Goal: Contribute content: Add original content to the website for others to see

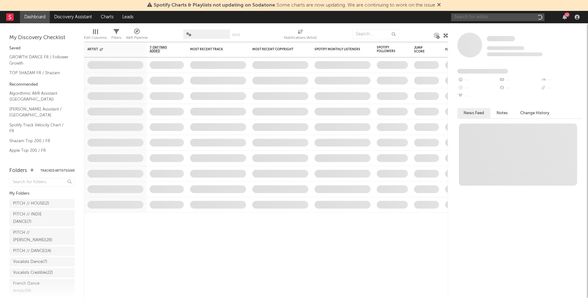
click at [465, 14] on input "text" at bounding box center [497, 17] width 93 height 8
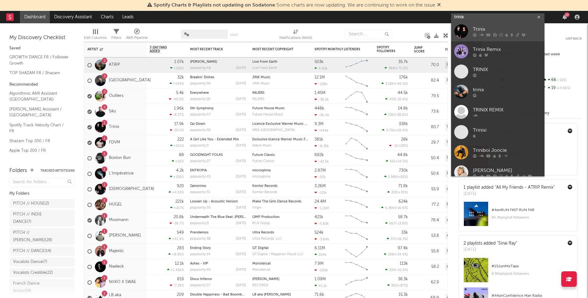
type input "trinix"
click at [473, 32] on div "Trinix" at bounding box center [507, 29] width 68 height 7
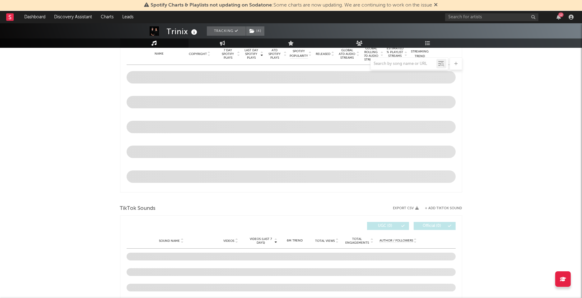
scroll to position [275, 0]
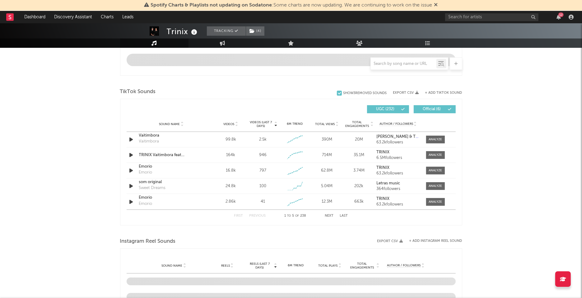
select select "6m"
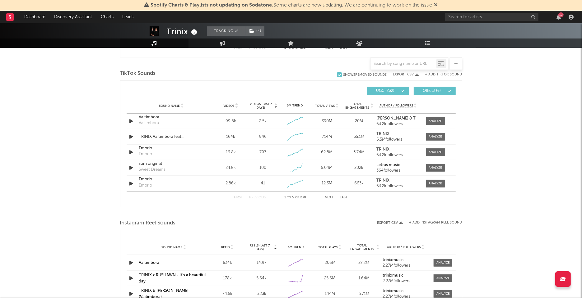
scroll to position [400, 0]
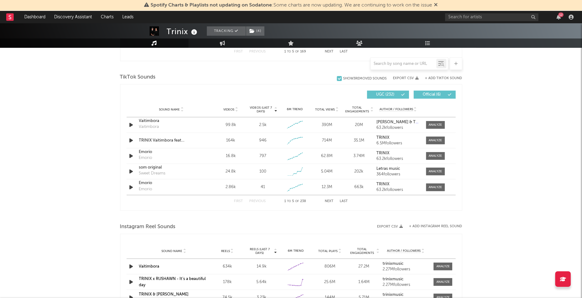
click at [455, 79] on button "+ Add TikTok Sound" at bounding box center [443, 78] width 37 height 3
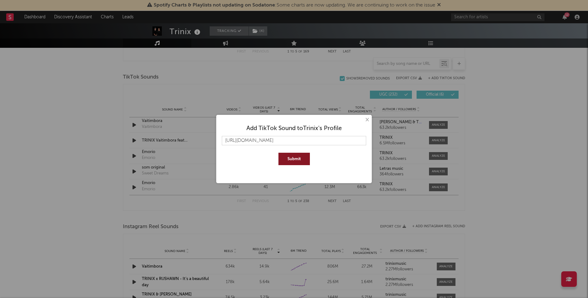
type input "[URL][DOMAIN_NAME]"
click at [303, 159] on button "Submit" at bounding box center [293, 159] width 31 height 12
click at [368, 119] on button "×" at bounding box center [366, 120] width 7 height 7
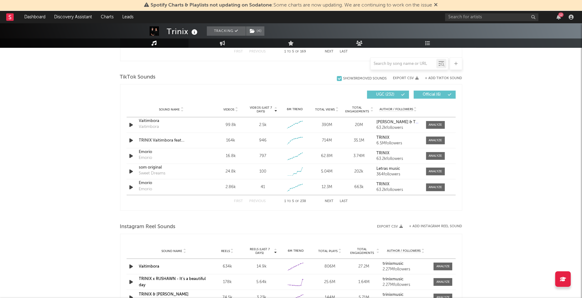
click at [428, 225] on button "+ Add Instagram Reel Sound" at bounding box center [435, 226] width 53 height 3
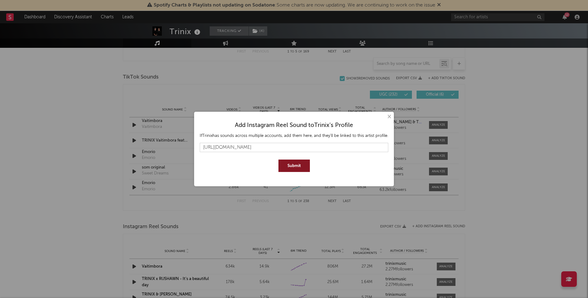
type input "[URL][DOMAIN_NAME]"
click at [300, 170] on button "Submit" at bounding box center [293, 166] width 31 height 12
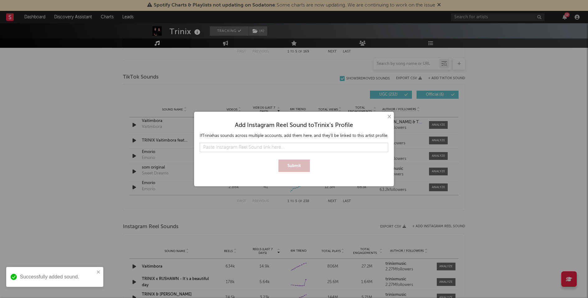
click at [387, 116] on button "×" at bounding box center [388, 116] width 7 height 7
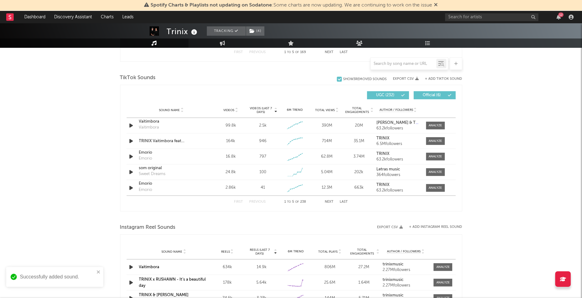
scroll to position [426, 0]
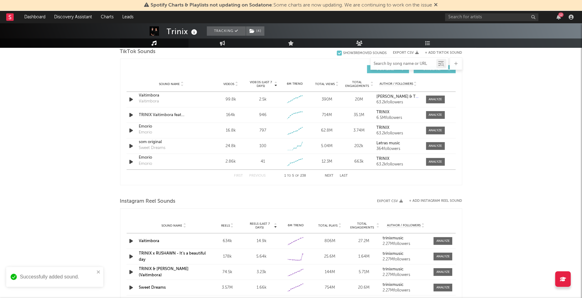
click at [397, 66] on input "text" at bounding box center [404, 64] width 66 height 5
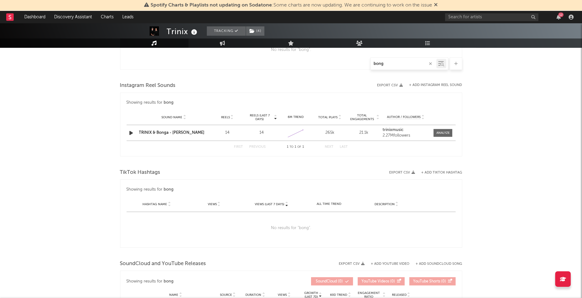
scroll to position [379, 0]
type input "bong"
click at [454, 85] on button "+ Add Instagram Reel Sound" at bounding box center [435, 86] width 53 height 3
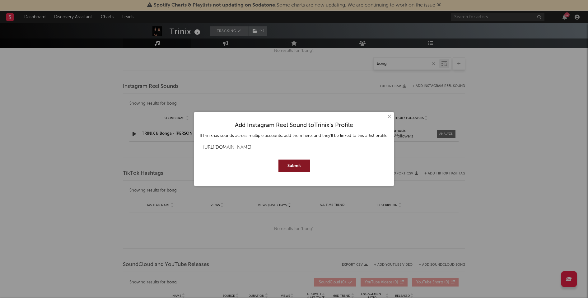
type input "[URL][DOMAIN_NAME]"
click at [303, 169] on button "Submit" at bounding box center [293, 166] width 31 height 12
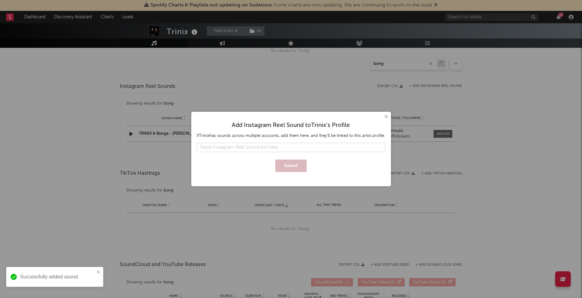
click at [403, 65] on div "× Add Instagram Reel Sound to [PERSON_NAME] 's Profile If [PERSON_NAME] has sou…" at bounding box center [291, 149] width 582 height 298
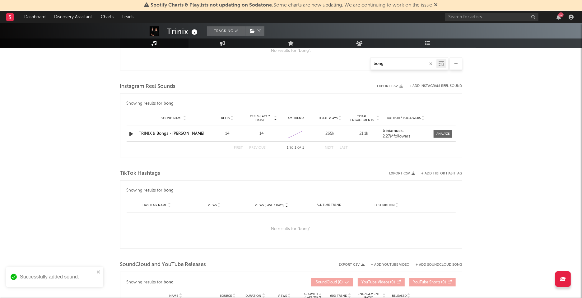
click at [395, 65] on input "bong" at bounding box center [404, 64] width 66 height 5
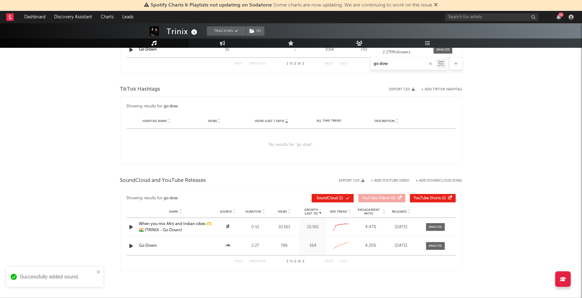
scroll to position [384, 0]
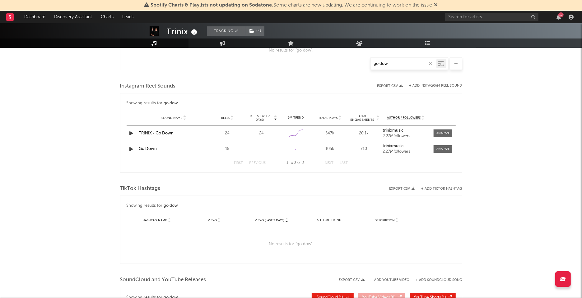
click at [404, 65] on input "go dow" at bounding box center [404, 64] width 66 height 5
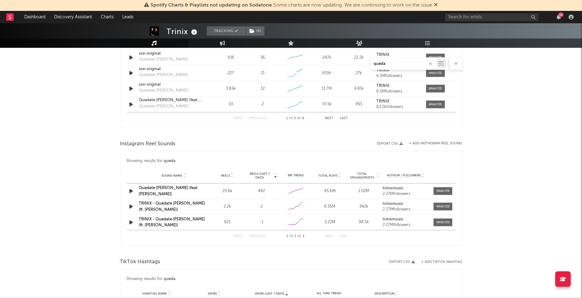
scroll to position [380, 0]
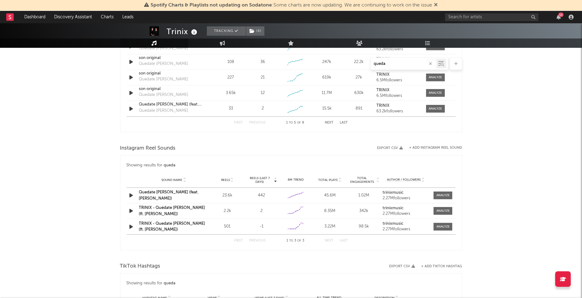
type input "queda"
click at [443, 146] on button "+ Add Instagram Reel Sound" at bounding box center [435, 147] width 53 height 3
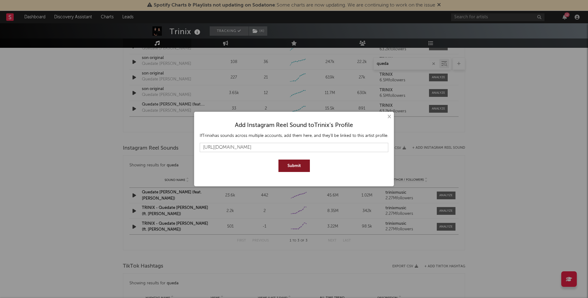
type input "[URL][DOMAIN_NAME]"
click at [299, 169] on button "Submit" at bounding box center [293, 166] width 31 height 12
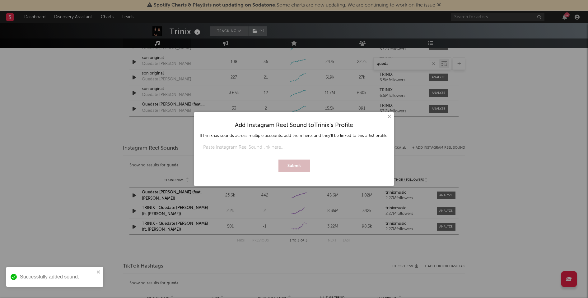
click at [389, 117] on button "×" at bounding box center [388, 116] width 7 height 7
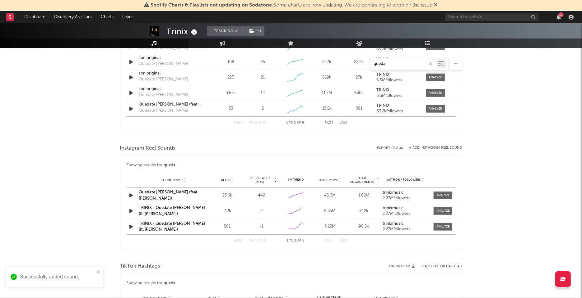
click at [430, 63] on icon "button" at bounding box center [430, 64] width 3 height 4
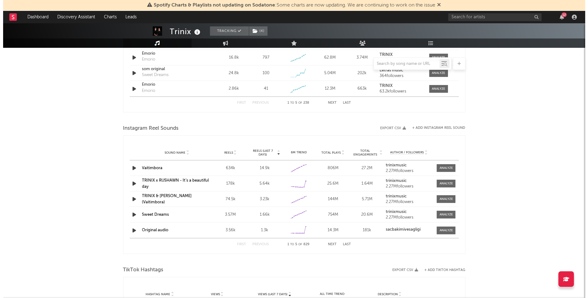
scroll to position [500, 0]
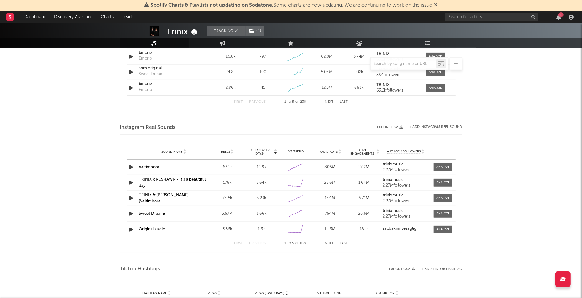
click at [130, 229] on icon "button" at bounding box center [131, 230] width 7 height 8
click at [130, 229] on icon "button" at bounding box center [131, 230] width 6 height 8
click at [330, 243] on button "Next" at bounding box center [329, 243] width 9 height 3
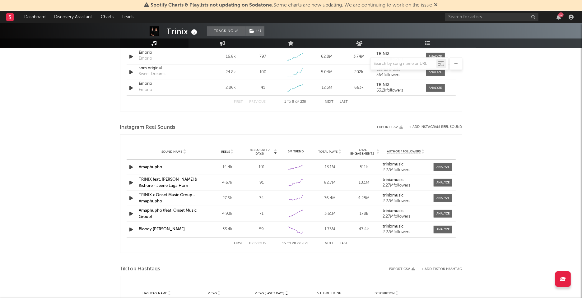
click at [330, 243] on button "Next" at bounding box center [329, 243] width 9 height 3
click at [448, 127] on button "+ Add Instagram Reel Sound" at bounding box center [435, 127] width 53 height 3
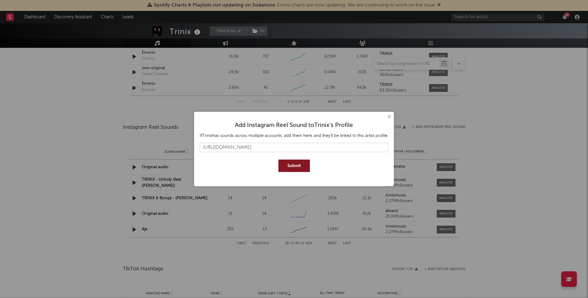
type input "[URL][DOMAIN_NAME]"
click at [293, 166] on button "Submit" at bounding box center [293, 166] width 31 height 12
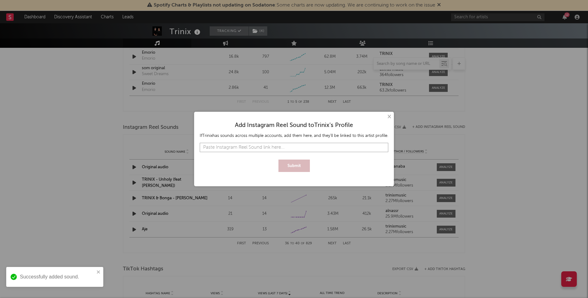
click at [320, 150] on input "text" at bounding box center [294, 147] width 188 height 9
paste input "[URL][DOMAIN_NAME]"
type input "[URL][DOMAIN_NAME]"
click at [286, 174] on div "Add Instagram Reel Sound to [PERSON_NAME] 's Profile If [PERSON_NAME] has sound…" at bounding box center [293, 145] width 193 height 60
click at [293, 167] on button "Submit" at bounding box center [293, 166] width 31 height 12
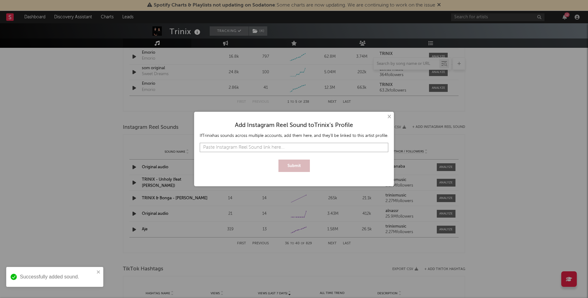
click at [290, 149] on input "text" at bounding box center [294, 147] width 188 height 9
paste input "[URL][DOMAIN_NAME]"
type input "[URL][DOMAIN_NAME]"
click at [293, 163] on button "Submit" at bounding box center [293, 166] width 31 height 12
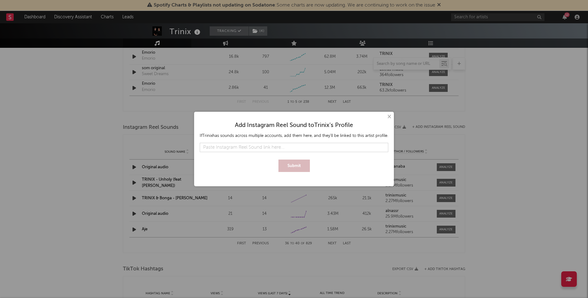
click at [244, 140] on div at bounding box center [294, 141] width 188 height 4
click at [244, 147] on input "text" at bounding box center [294, 147] width 188 height 9
paste input "[URL][DOMAIN_NAME]"
paste input "109740347867337?igsh=ZGZhOXB2N3h4dXU0"
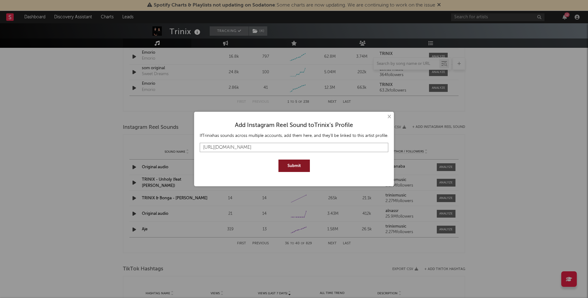
type input "[URL][DOMAIN_NAME]"
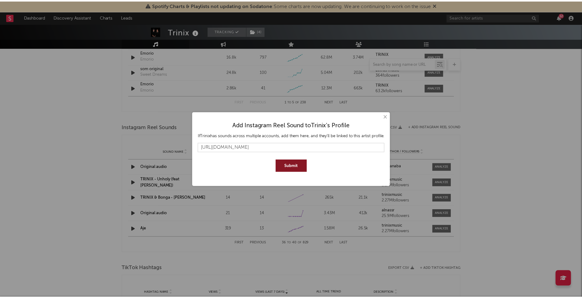
scroll to position [0, 0]
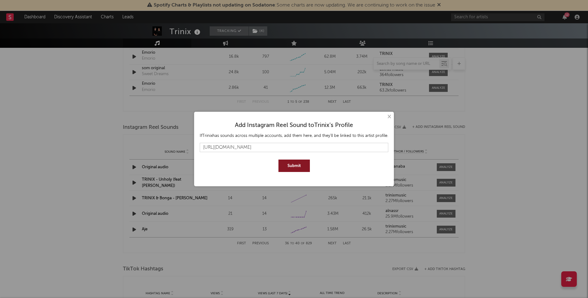
click at [295, 164] on button "Submit" at bounding box center [293, 166] width 31 height 12
click at [388, 118] on button "×" at bounding box center [388, 116] width 7 height 7
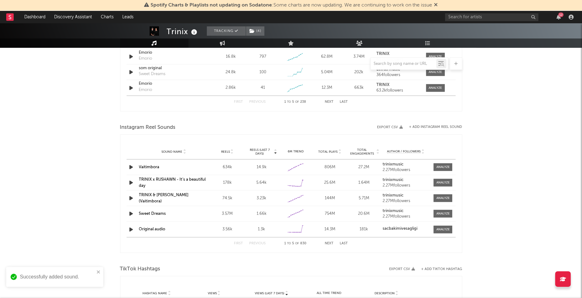
click at [438, 126] on button "+ Add Instagram Reel Sound" at bounding box center [435, 127] width 53 height 3
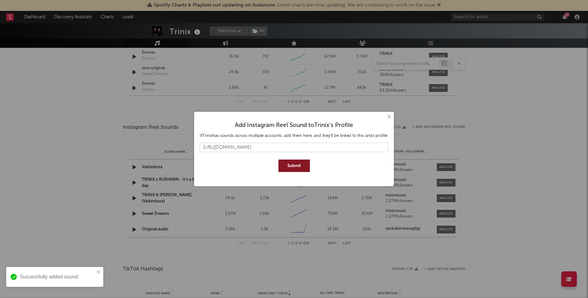
type input "[URL][DOMAIN_NAME]"
click at [303, 159] on div at bounding box center [294, 158] width 188 height 4
click at [303, 165] on button "Submit" at bounding box center [293, 166] width 31 height 12
click at [343, 149] on input "text" at bounding box center [294, 147] width 188 height 9
paste input "[URL][DOMAIN_NAME]"
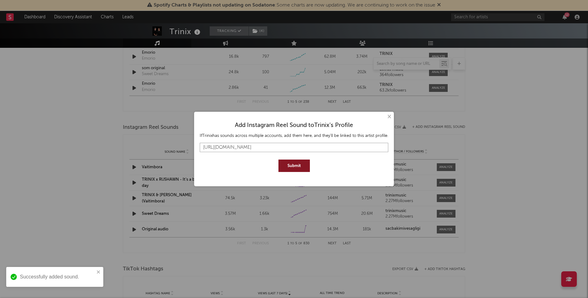
type input "[URL][DOMAIN_NAME]"
click at [288, 166] on button "Submit" at bounding box center [293, 166] width 31 height 12
click at [320, 148] on input "text" at bounding box center [294, 147] width 188 height 9
paste input "[URL][DOMAIN_NAME]"
type input "[URL][DOMAIN_NAME]"
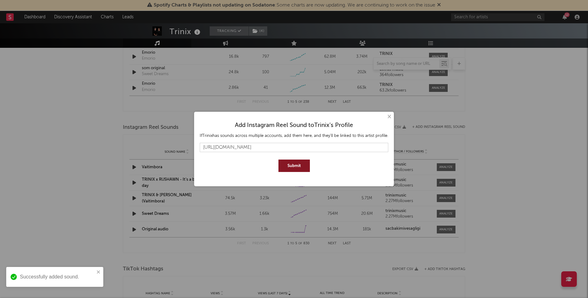
click at [298, 162] on button "Submit" at bounding box center [293, 166] width 31 height 12
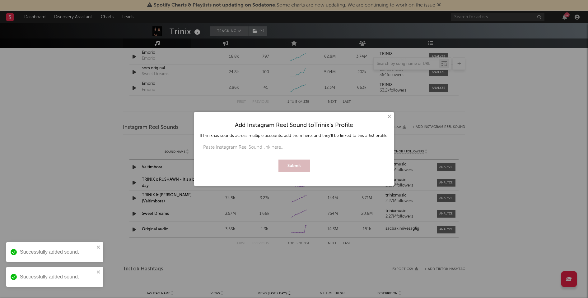
click at [301, 150] on input "text" at bounding box center [294, 147] width 188 height 9
paste input "[URL][DOMAIN_NAME]"
type input "[URL][DOMAIN_NAME]"
click at [293, 164] on button "Submit" at bounding box center [293, 166] width 31 height 12
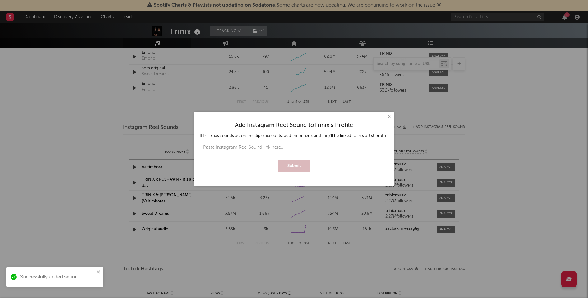
click at [285, 147] on input "text" at bounding box center [294, 147] width 188 height 9
paste input "[URL][DOMAIN_NAME]"
click at [293, 163] on button "Submit" at bounding box center [293, 166] width 31 height 12
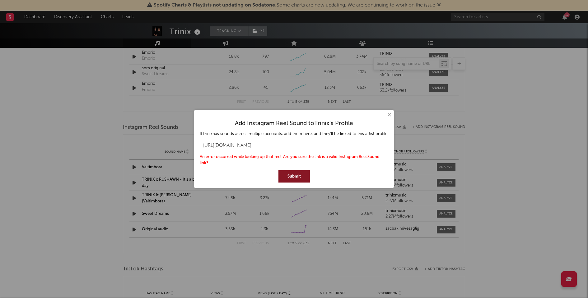
click at [297, 145] on input "[URL][DOMAIN_NAME]" at bounding box center [294, 145] width 188 height 9
paste input "1006207405006127"
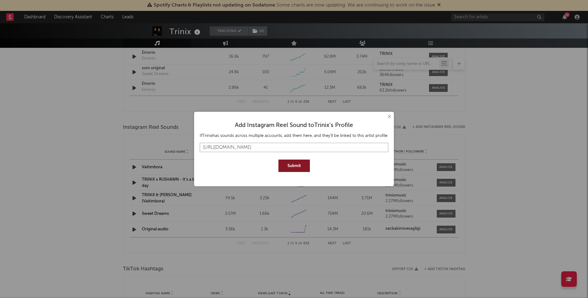
type input "[URL][DOMAIN_NAME]"
click at [291, 167] on button "Submit" at bounding box center [293, 166] width 31 height 12
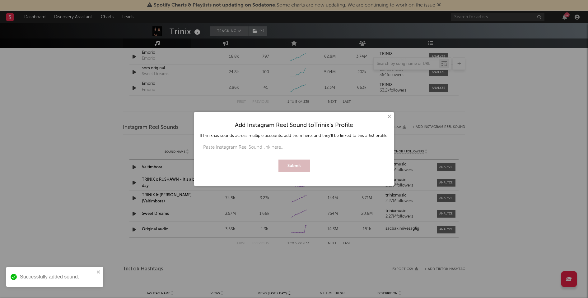
click at [273, 147] on input "text" at bounding box center [294, 147] width 188 height 9
paste input "[URL][DOMAIN_NAME]"
type input "[URL][DOMAIN_NAME]"
click at [294, 164] on button "Submit" at bounding box center [293, 166] width 31 height 12
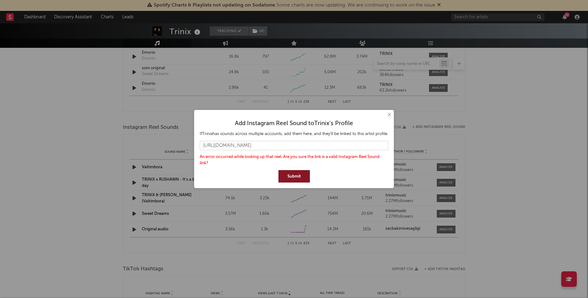
click at [293, 176] on button "Submit" at bounding box center [293, 176] width 31 height 12
click at [298, 146] on input "[URL][DOMAIN_NAME]" at bounding box center [294, 145] width 188 height 9
click at [292, 173] on button "Submit" at bounding box center [293, 176] width 31 height 12
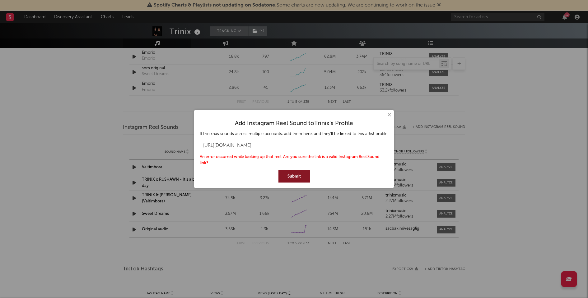
click at [388, 114] on button "×" at bounding box center [388, 115] width 7 height 7
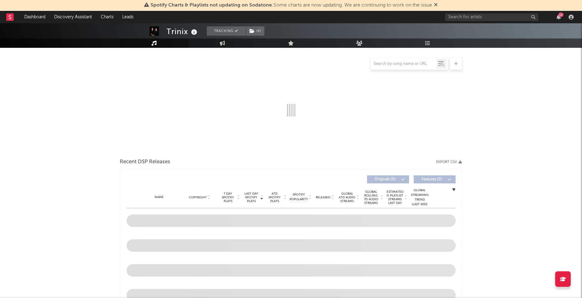
scroll to position [66, 0]
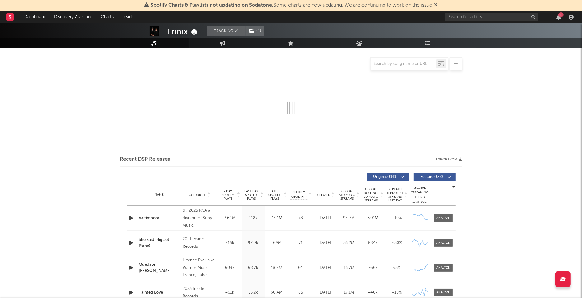
select select "6m"
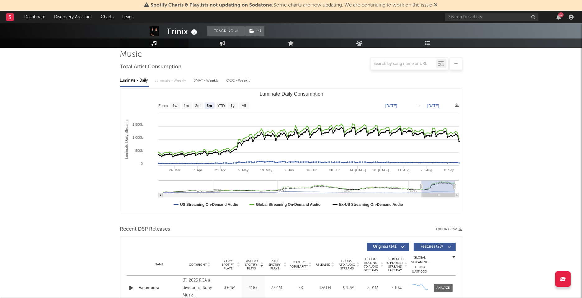
scroll to position [22, 0]
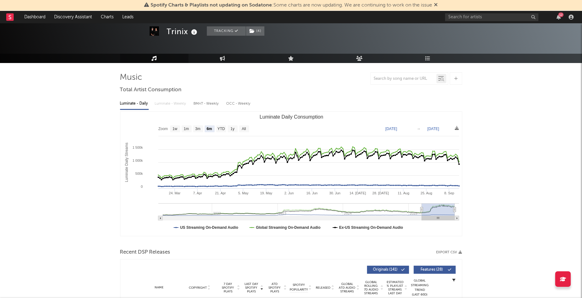
click at [560, 15] on div "12" at bounding box center [560, 14] width 5 height 5
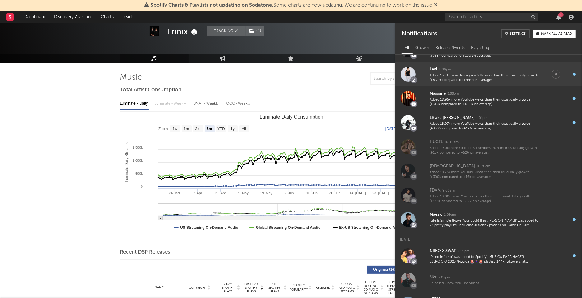
scroll to position [0, 0]
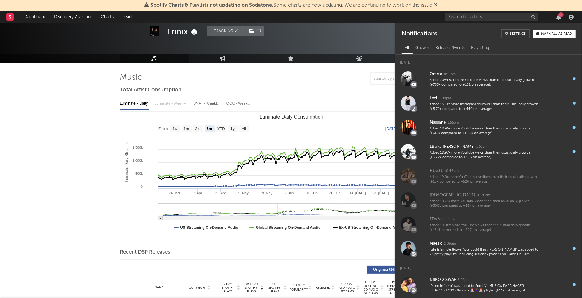
click at [546, 32] on div "Mark all as read" at bounding box center [556, 33] width 31 height 3
